Goal: Book appointment/travel/reservation

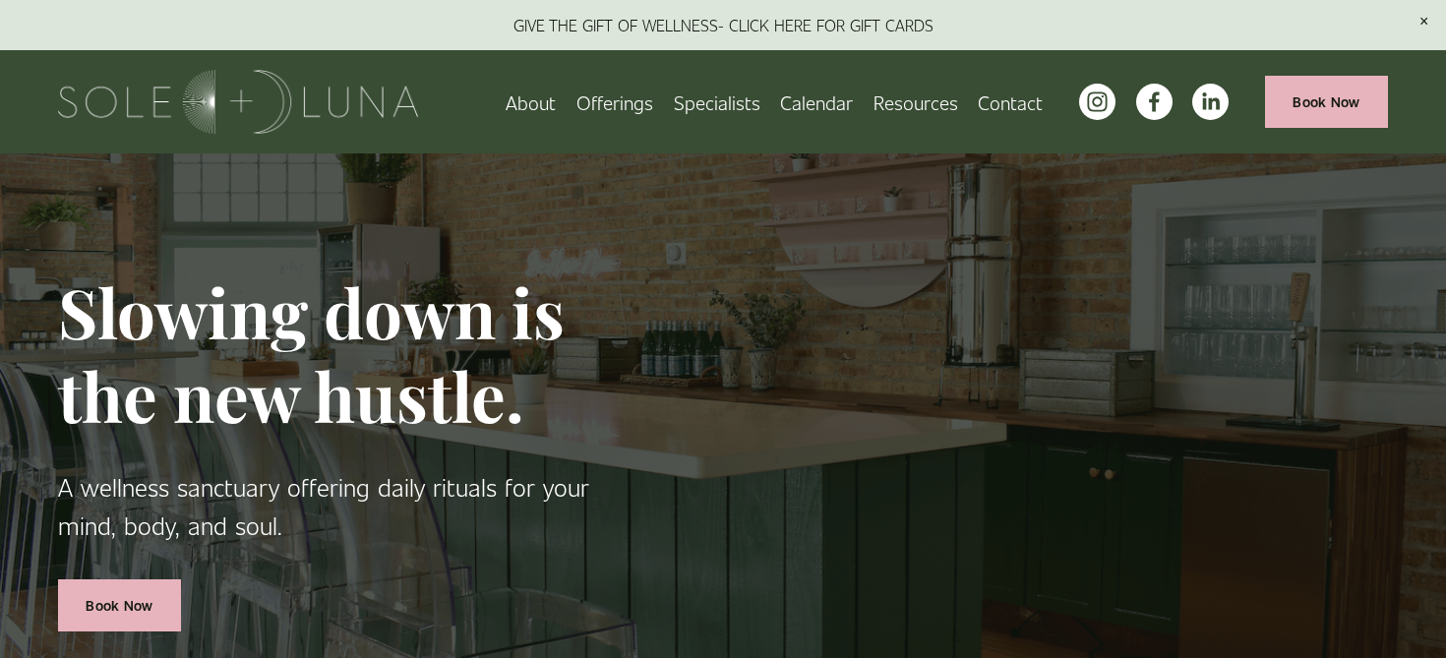
click at [1310, 102] on link "Book Now" at bounding box center [1326, 102] width 123 height 52
click at [1012, 107] on link "Contact" at bounding box center [1010, 102] width 65 height 34
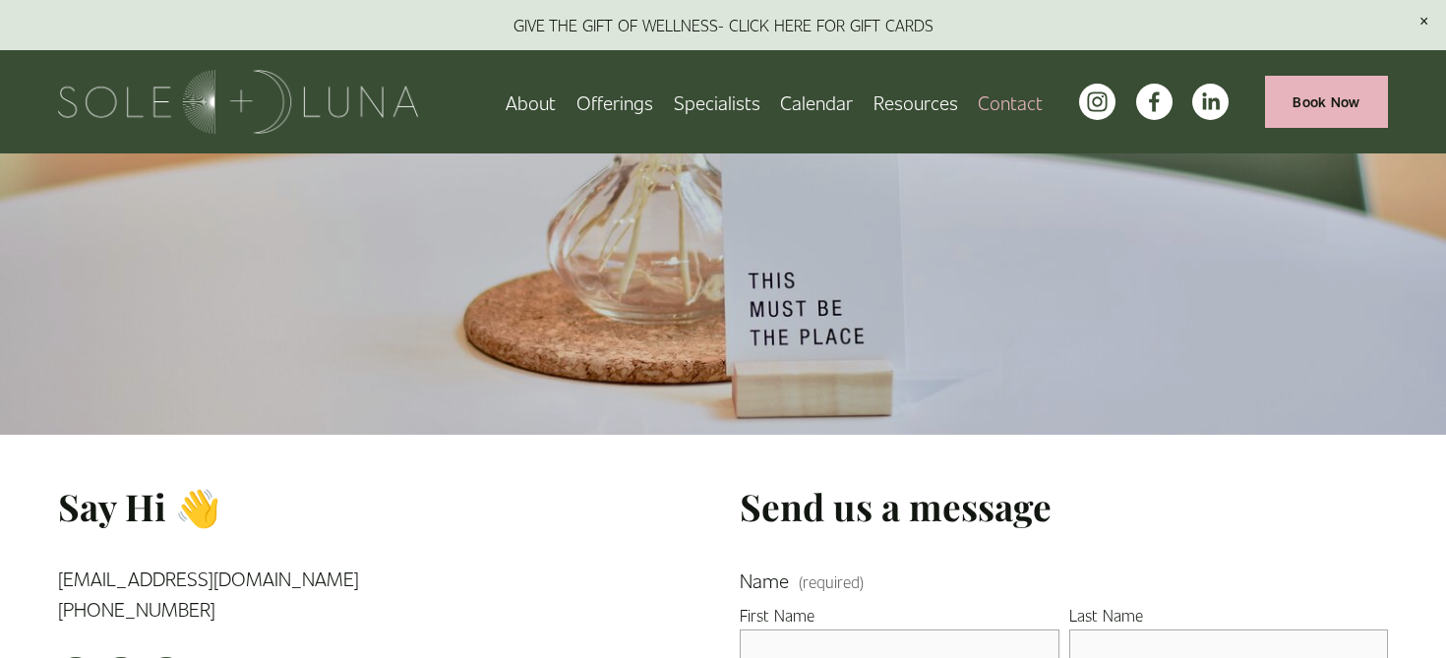
click at [820, 103] on link "Calendar" at bounding box center [816, 102] width 73 height 34
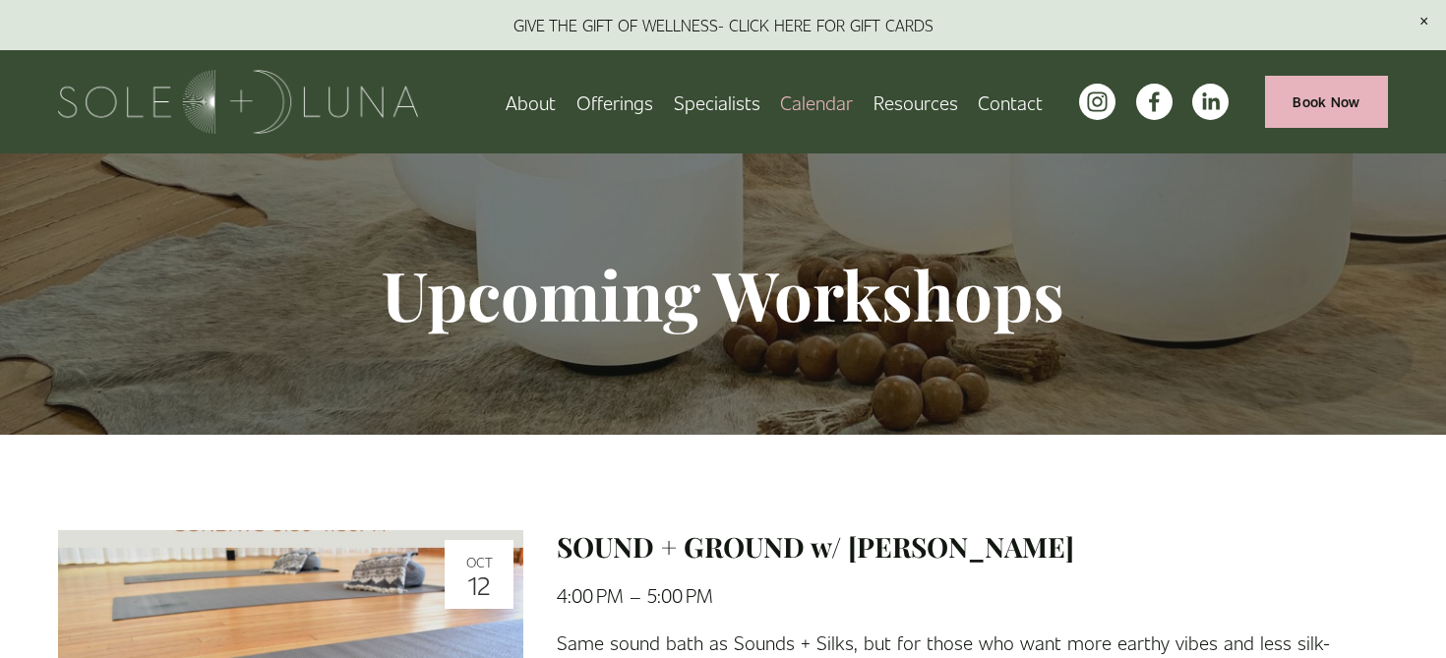
click at [1324, 92] on link "Book Now" at bounding box center [1326, 102] width 123 height 52
